Goal: Task Accomplishment & Management: Manage account settings

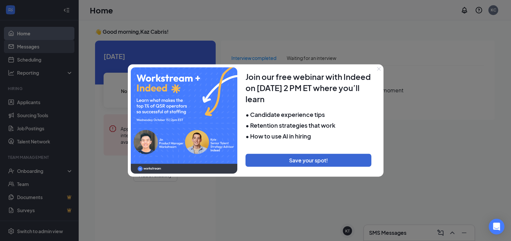
click at [54, 50] on body "Home Messages Scheduling Reporting Hiring Applicants Sourcing Tools Job Posting…" at bounding box center [255, 120] width 511 height 241
click at [378, 70] on icon "Close" at bounding box center [379, 69] width 4 height 4
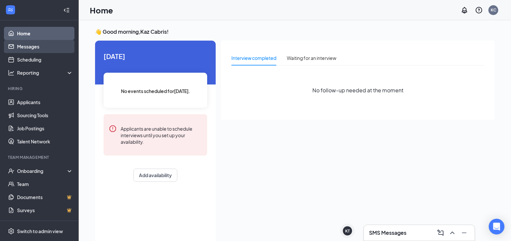
click at [52, 51] on link "Messages" at bounding box center [45, 46] width 56 height 13
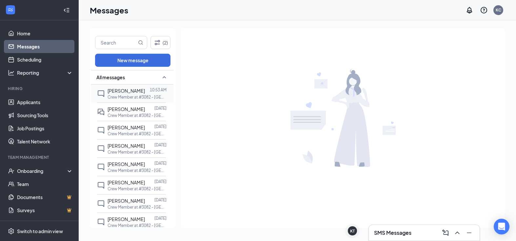
click at [132, 92] on span "[PERSON_NAME]" at bounding box center [126, 91] width 37 height 6
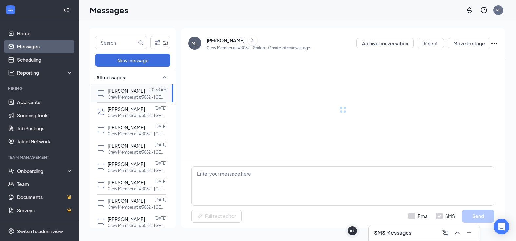
click at [145, 93] on div at bounding box center [147, 90] width 5 height 7
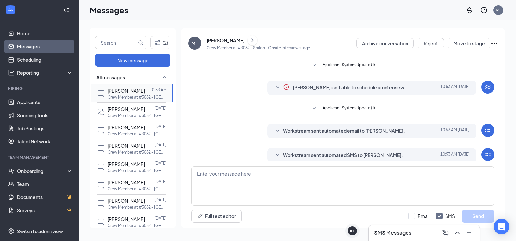
scroll to position [57, 0]
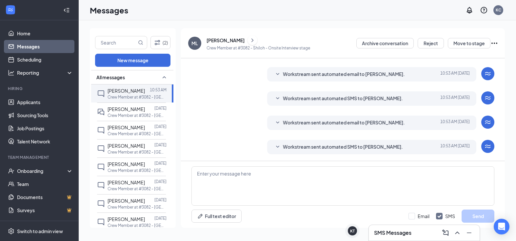
click at [214, 41] on div "[PERSON_NAME]" at bounding box center [226, 40] width 38 height 7
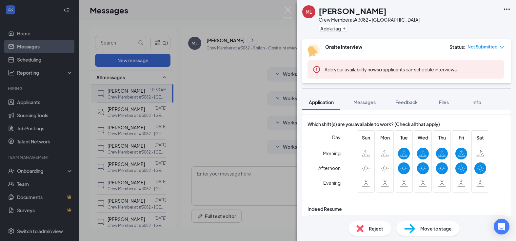
scroll to position [237, 0]
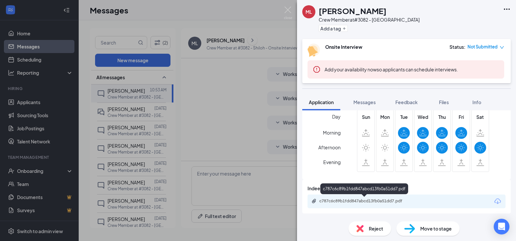
click at [362, 201] on div "c787c6c89b1fdd847abcd13fb0a51dd7.pdf" at bounding box center [366, 201] width 92 height 5
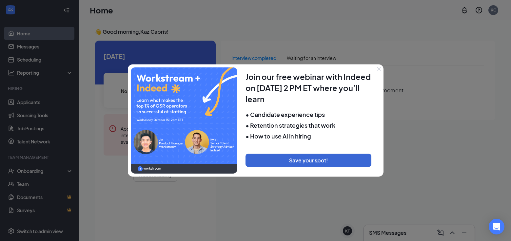
click at [58, 49] on div at bounding box center [255, 120] width 511 height 241
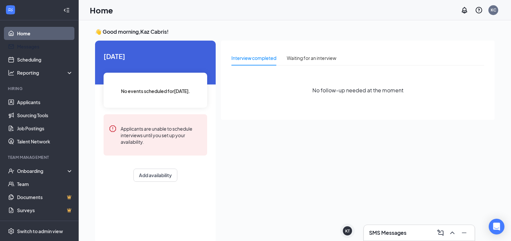
click at [58, 49] on link "Messages" at bounding box center [45, 46] width 56 height 13
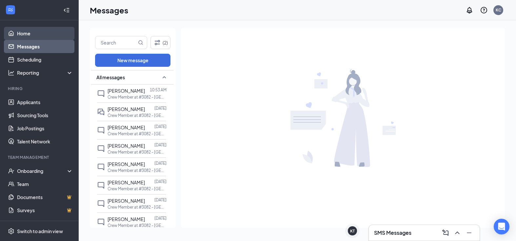
click at [46, 35] on link "Home" at bounding box center [45, 33] width 56 height 13
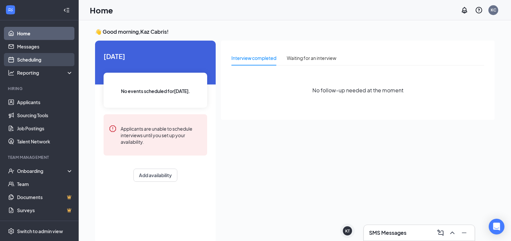
click at [46, 63] on link "Scheduling" at bounding box center [45, 59] width 56 height 13
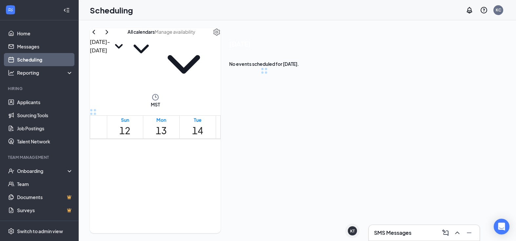
scroll to position [322, 0]
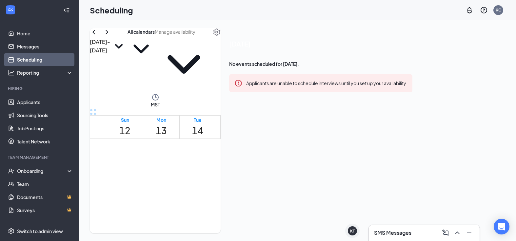
click at [213, 35] on input "text" at bounding box center [184, 31] width 58 height 7
click at [290, 26] on div "Oct 12 - Oct 18 All calendars Delete all availability MST Sun 12 Mon 13 Tue 14 …" at bounding box center [298, 130] width 438 height 221
click at [243, 81] on td at bounding box center [234, 77] width 254 height 8
click at [248, 32] on td at bounding box center [234, 29] width 254 height 8
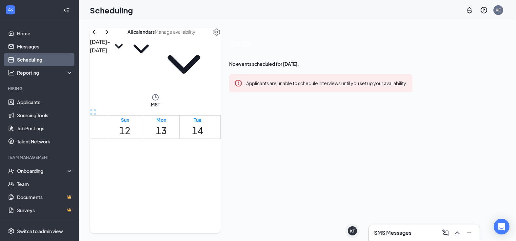
click at [243, 32] on td at bounding box center [234, 29] width 254 height 8
click at [276, 124] on h1 "16" at bounding box center [270, 131] width 11 height 14
click at [285, 15] on td at bounding box center [234, 11] width 254 height 8
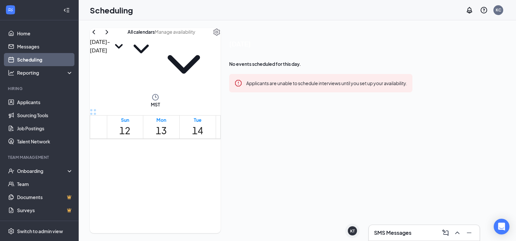
click at [283, 22] on td at bounding box center [234, 19] width 254 height 8
click at [283, 45] on td at bounding box center [234, 41] width 254 height 8
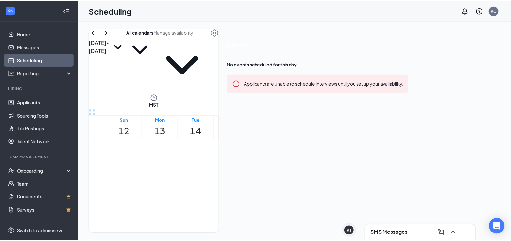
scroll to position [618, 0]
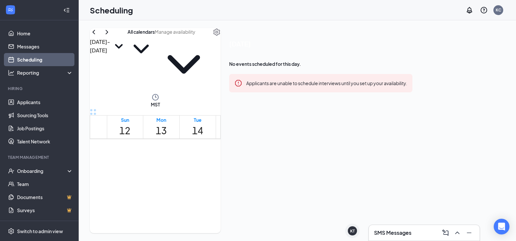
click at [281, 27] on td at bounding box center [234, 23] width 254 height 8
click at [155, 45] on icon "ChevronDown" at bounding box center [141, 48] width 27 height 27
click at [192, 36] on div "Oct 12 - Oct 18 All calendars Delete all availability MST Sun 12 Mon 13 Tue 14 …" at bounding box center [155, 130] width 131 height 205
click at [213, 45] on span "Delete all availability" at bounding box center [184, 61] width 58 height 65
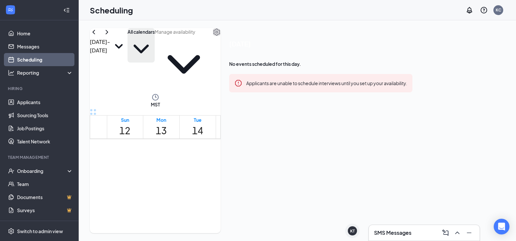
click at [221, 36] on icon "Settings" at bounding box center [217, 32] width 8 height 8
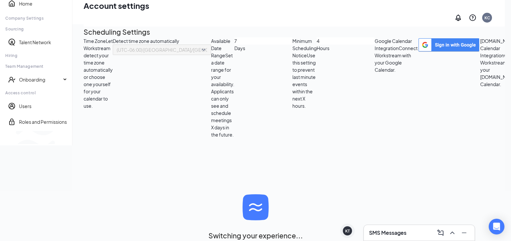
scroll to position [7, 0]
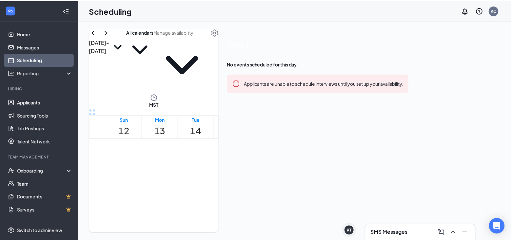
scroll to position [322, 0]
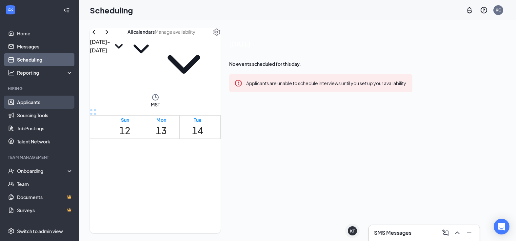
click at [37, 102] on link "Applicants" at bounding box center [45, 102] width 56 height 13
